Goal: Information Seeking & Learning: Learn about a topic

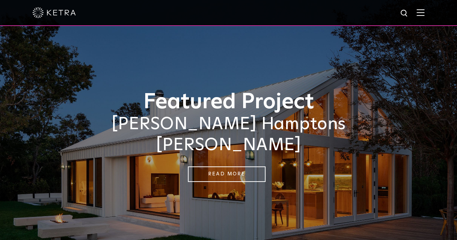
click at [70, 11] on img at bounding box center [53, 12] width 43 height 11
click at [424, 13] on img at bounding box center [420, 12] width 8 height 7
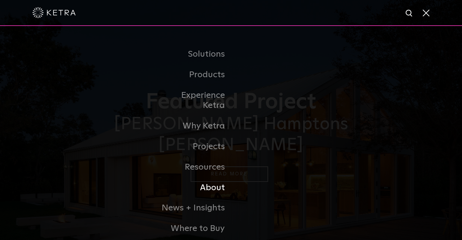
click at [214, 180] on link "About" at bounding box center [194, 188] width 74 height 21
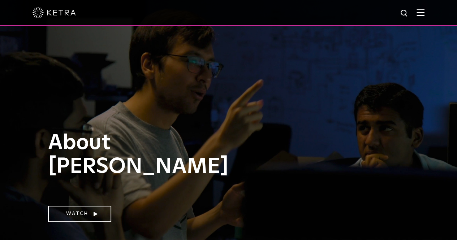
click at [424, 12] on img at bounding box center [420, 12] width 8 height 7
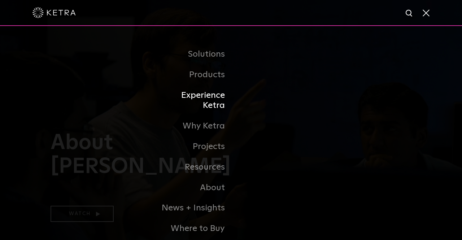
click at [208, 93] on link "Experience Ketra" at bounding box center [194, 100] width 74 height 31
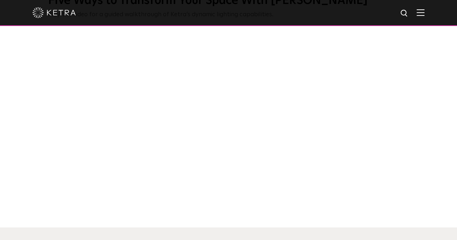
scroll to position [283, 0]
click at [242, 214] on div "Five Ways to Transform Your Space With Ketra Play the video for a guided walkth…" at bounding box center [228, 101] width 457 height 247
